Goal: Transaction & Acquisition: Purchase product/service

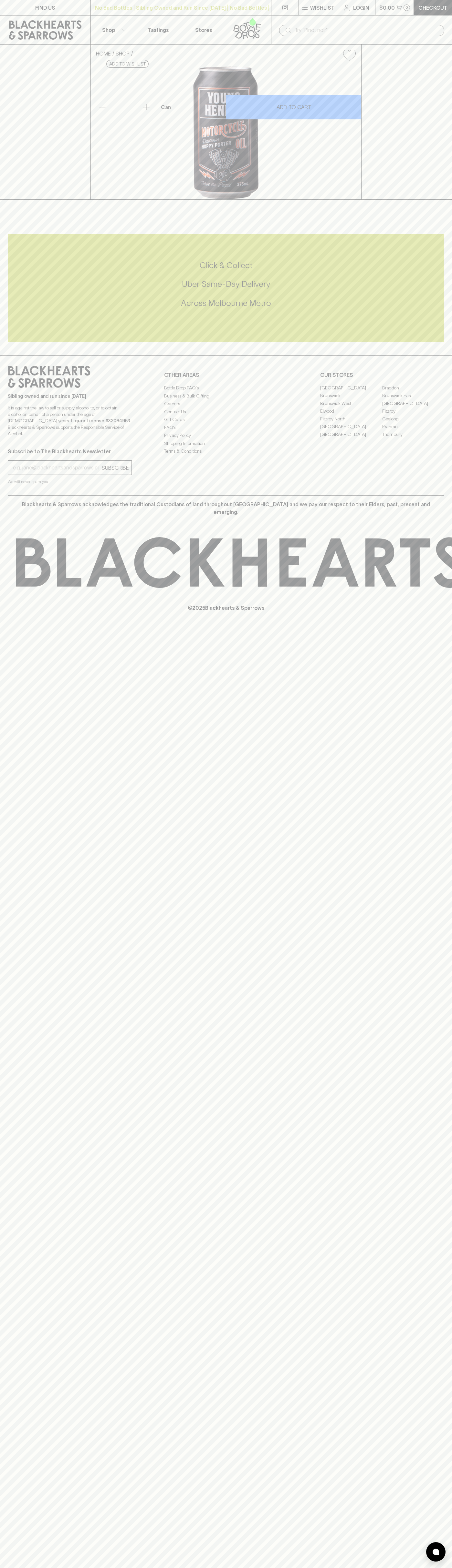
click at [110, 17] on button "Shop" at bounding box center [113, 30] width 45 height 29
click at [312, 1568] on html "FIND US | No Bad Bottles | Sibling Owned and Run Since 2006 | No Bad Bottles | …" at bounding box center [226, 784] width 452 height 1568
click at [25, 426] on div at bounding box center [226, 784] width 452 height 1568
